Goal: Navigation & Orientation: Find specific page/section

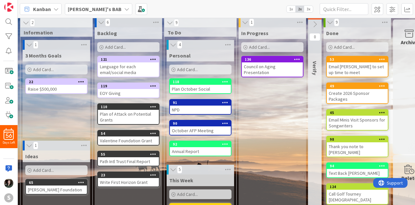
scroll to position [2, 0]
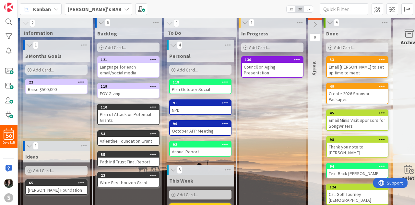
click at [329, 21] on icon at bounding box center [330, 22] width 7 height 6
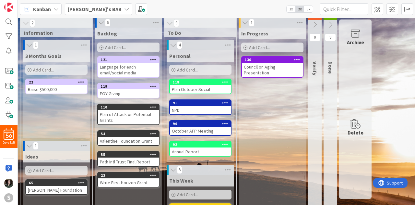
scroll to position [0, 0]
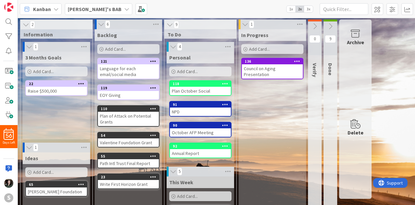
click at [329, 23] on icon at bounding box center [330, 26] width 7 height 7
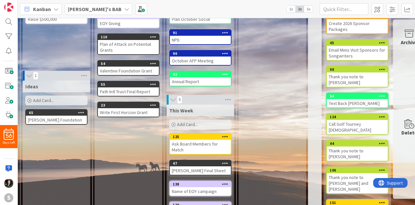
scroll to position [138, 0]
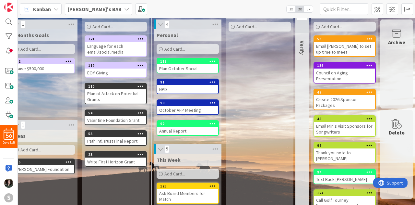
scroll to position [22, 17]
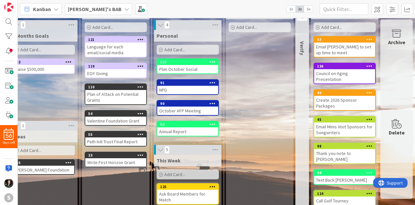
click at [176, 109] on div "October AFP Meeting" at bounding box center [187, 110] width 61 height 8
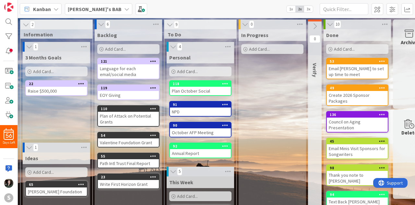
click at [124, 10] on icon at bounding box center [126, 8] width 5 height 5
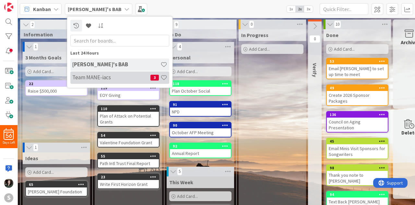
click at [102, 78] on h4 "Team MANE-iacs" at bounding box center [111, 77] width 78 height 6
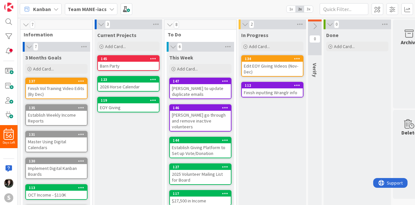
click at [123, 66] on div "Barn Party" at bounding box center [128, 66] width 61 height 8
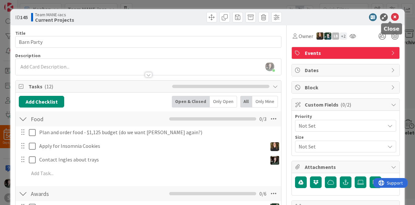
click at [391, 15] on icon at bounding box center [395, 17] width 8 height 8
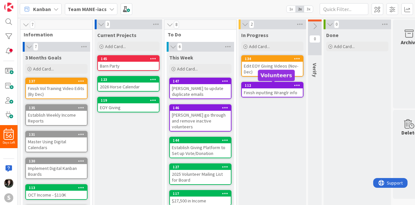
click at [286, 83] on div "112" at bounding box center [274, 85] width 58 height 5
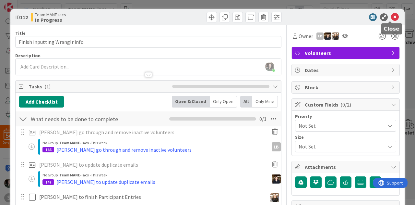
click at [391, 17] on icon at bounding box center [395, 17] width 8 height 8
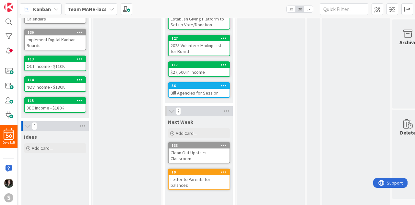
scroll to position [128, 1]
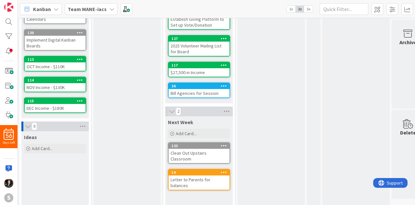
click at [225, 143] on icon at bounding box center [224, 145] width 6 height 5
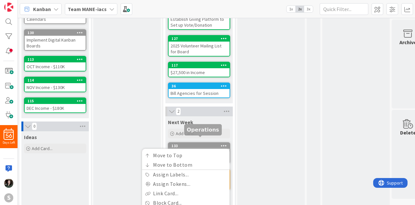
click at [211, 143] on div "133" at bounding box center [201, 145] width 58 height 5
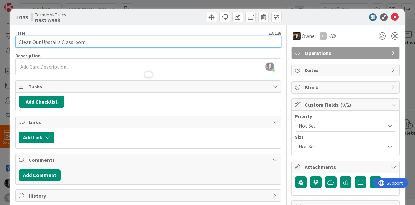
click at [40, 40] on input "Clean Out Upstairs Classroom" at bounding box center [148, 42] width 266 height 12
type input "Clean Up Upstairs Classroom"
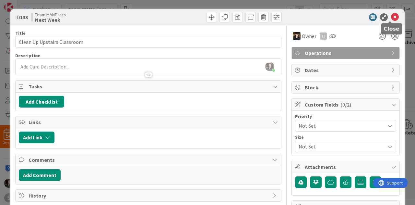
click at [391, 15] on icon at bounding box center [395, 17] width 8 height 8
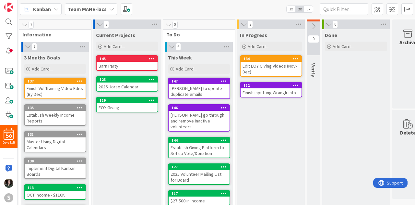
scroll to position [0, 1]
click at [141, 140] on div "Current Projects Add Card... 145 Barn Party 123 2026 Horse Calendar 119 EOY Giv…" at bounding box center [126, 189] width 67 height 321
click at [104, 7] on b "Team MANE-iacs" at bounding box center [87, 9] width 39 height 6
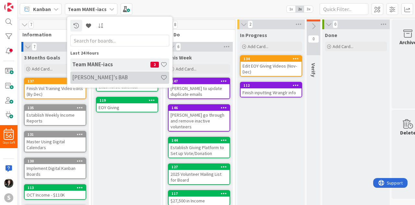
click at [107, 79] on h4 "[PERSON_NAME]'s BAB" at bounding box center [116, 77] width 88 height 6
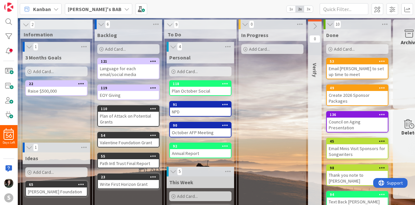
click at [171, 48] on icon at bounding box center [173, 46] width 7 height 6
